Goal: Information Seeking & Learning: Understand process/instructions

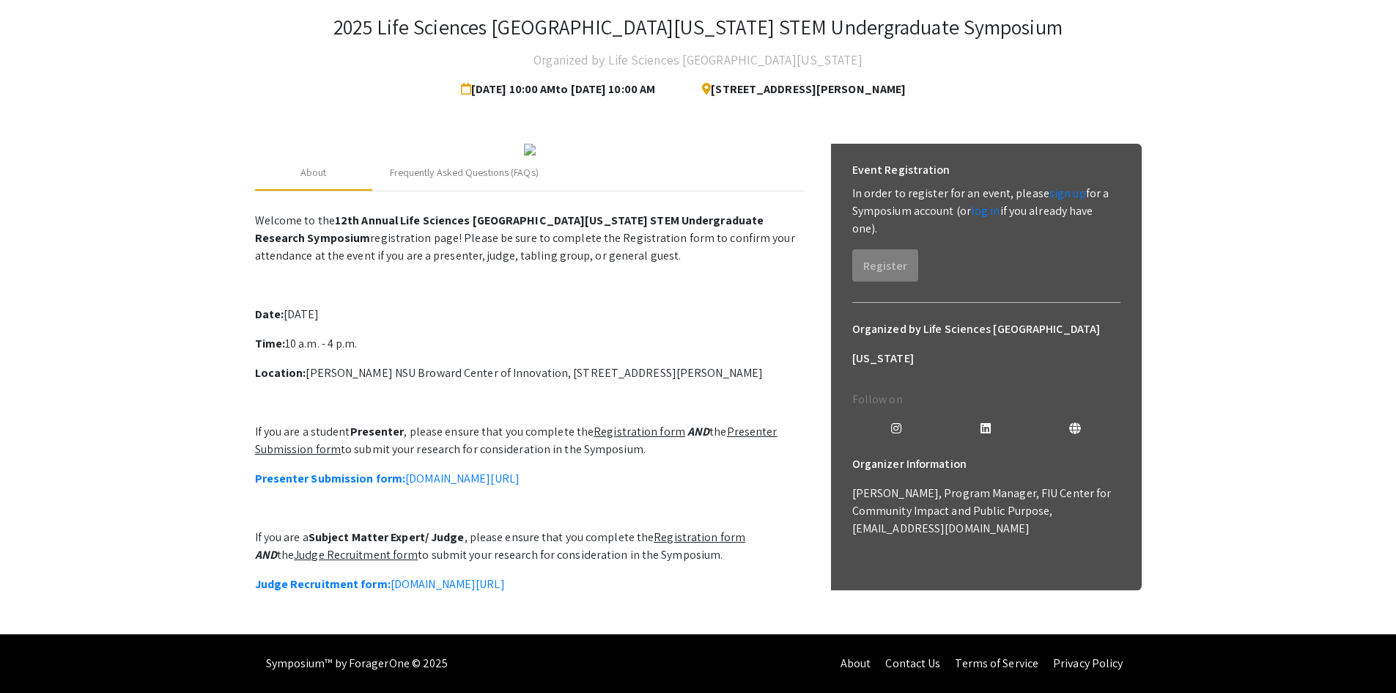
scroll to position [233, 0]
click at [316, 432] on u "Presenter Submission form" at bounding box center [516, 440] width 523 height 33
click at [687, 424] on em "AND" at bounding box center [698, 431] width 22 height 15
click at [520, 470] on link "Presenter Submission form: [DOMAIN_NAME][URL]" at bounding box center [387, 477] width 265 height 15
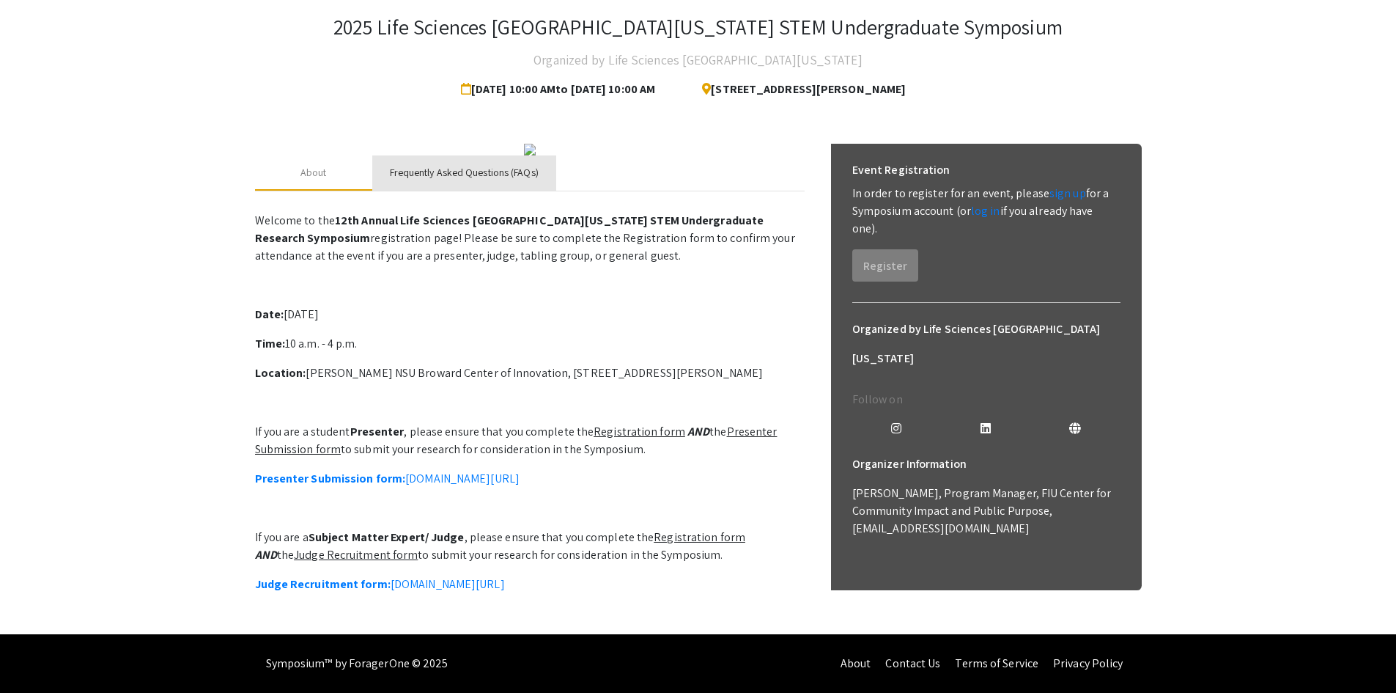
click at [493, 180] on div "Frequently Asked Questions (FAQs)" at bounding box center [464, 172] width 149 height 15
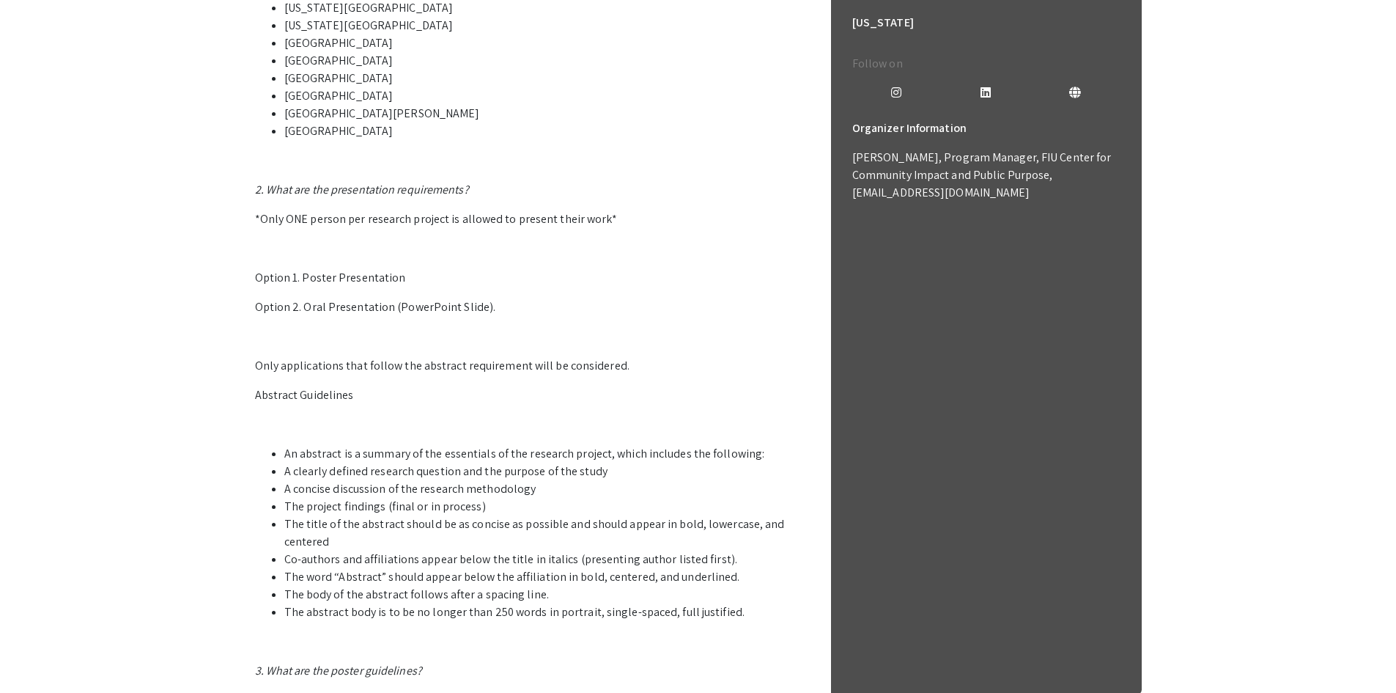
scroll to position [655, 0]
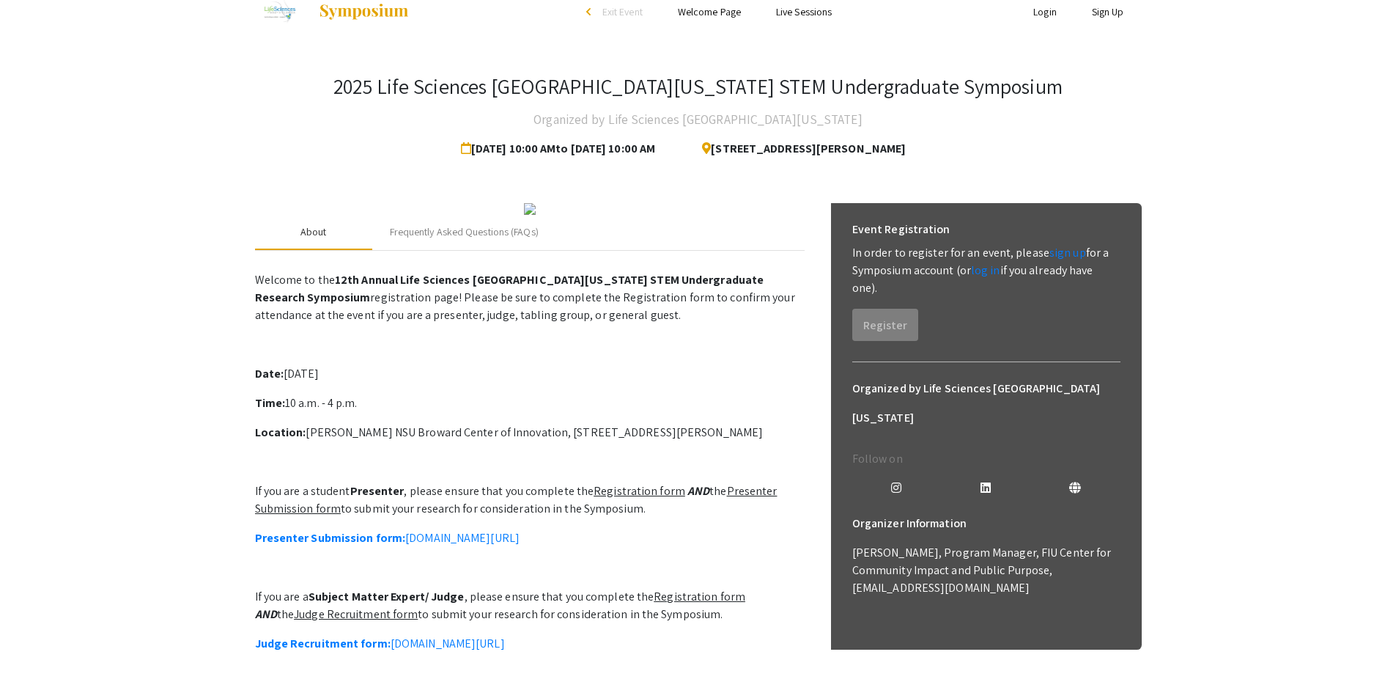
scroll to position [13, 0]
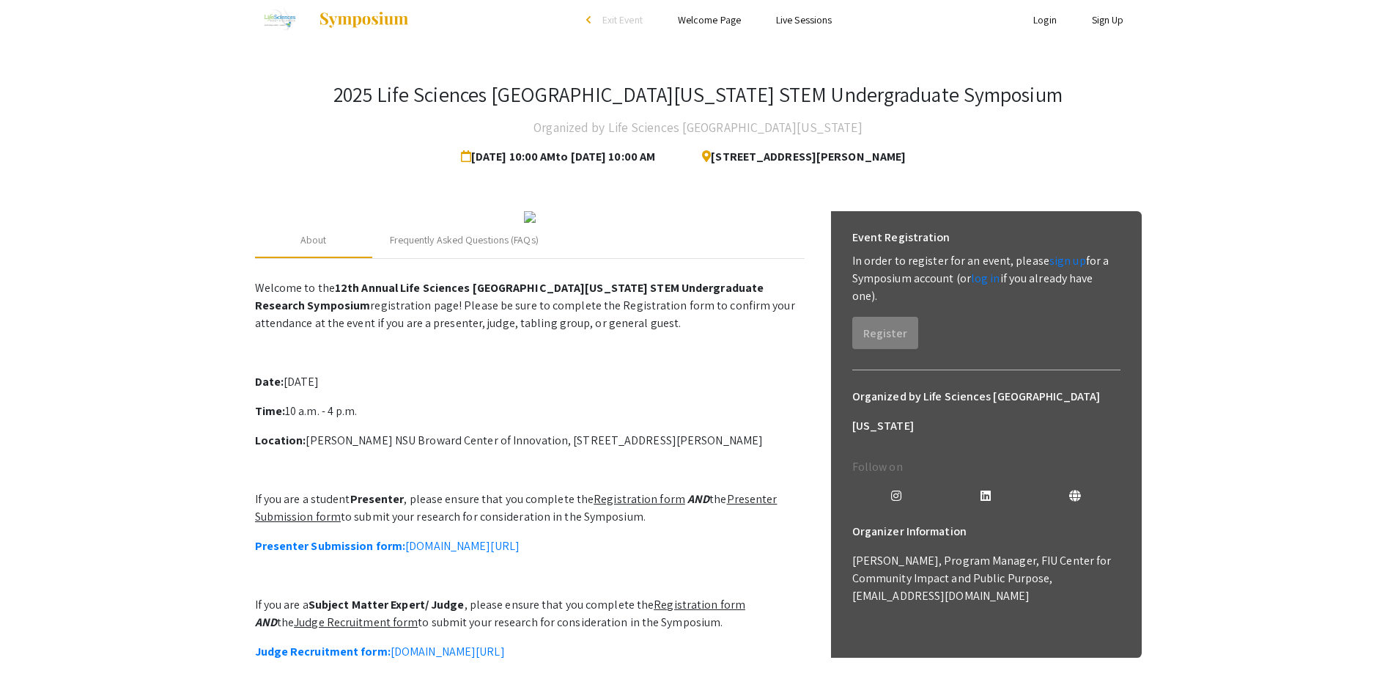
click at [725, 18] on link "Welcome Page" at bounding box center [709, 19] width 63 height 13
click at [800, 17] on link "Live Sessions" at bounding box center [804, 19] width 56 height 13
click at [725, 18] on link "Welcome Page" at bounding box center [709, 19] width 63 height 13
click at [277, 23] on img at bounding box center [279, 19] width 49 height 37
